Goal: Information Seeking & Learning: Learn about a topic

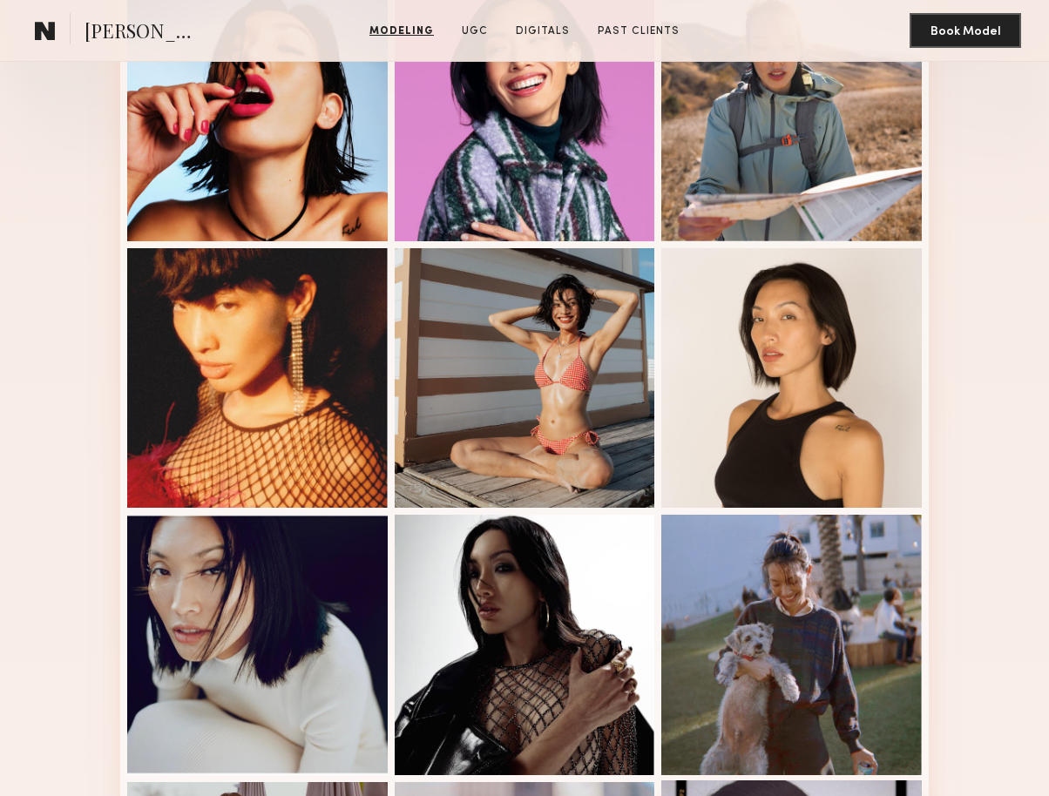
scroll to position [366, 0]
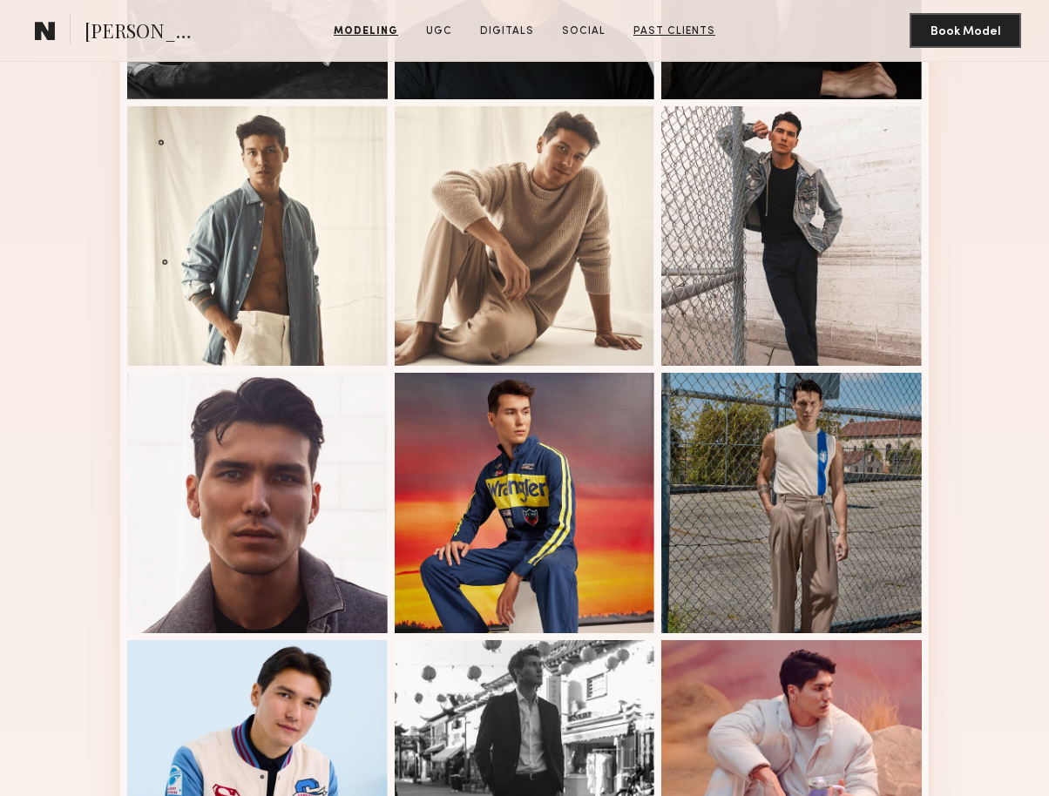
scroll to position [777, 0]
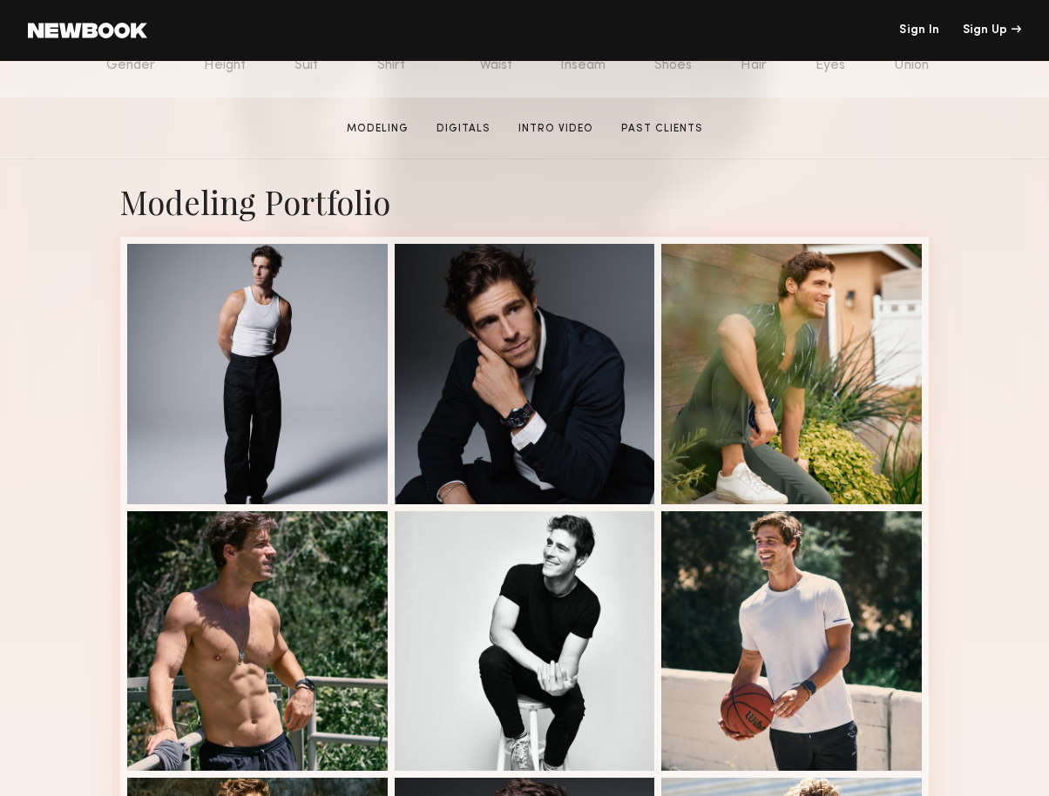
scroll to position [256, 0]
